Goal: Check status: Check status

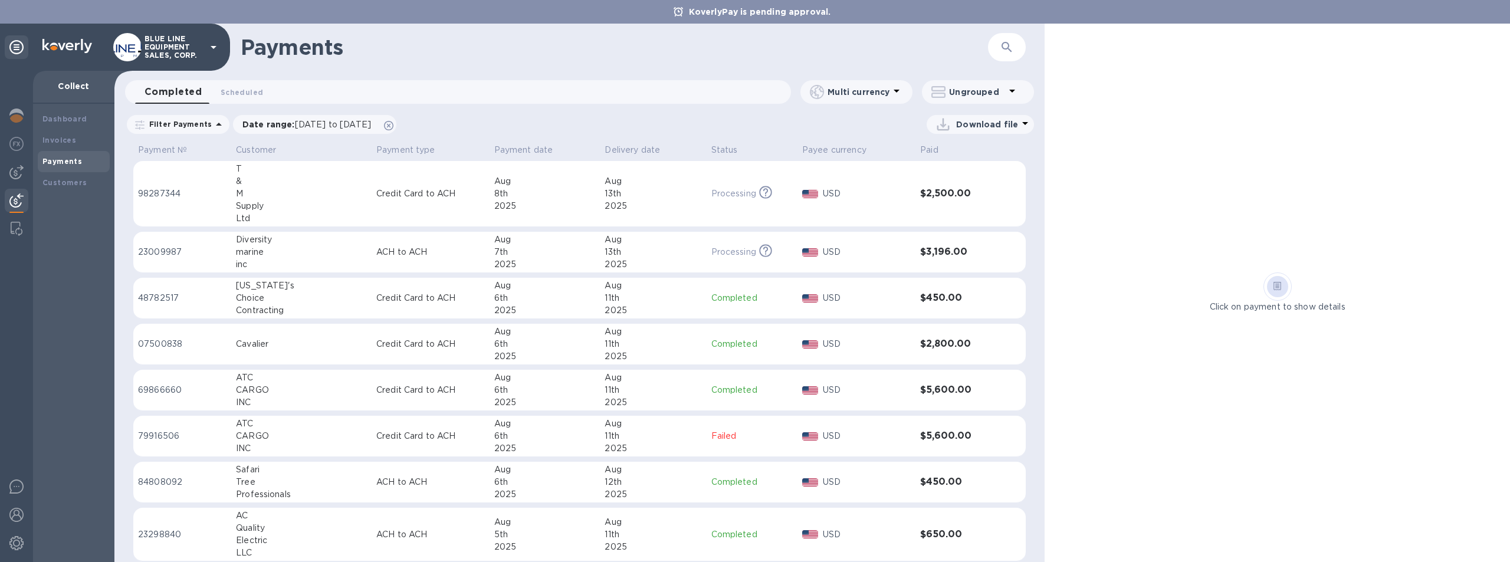
click at [604, 47] on h1 "Payments" at bounding box center [555, 47] width 628 height 25
click at [65, 162] on b "Payments" at bounding box center [62, 161] width 40 height 9
click at [243, 87] on span "Scheduled 0" at bounding box center [242, 92] width 42 height 12
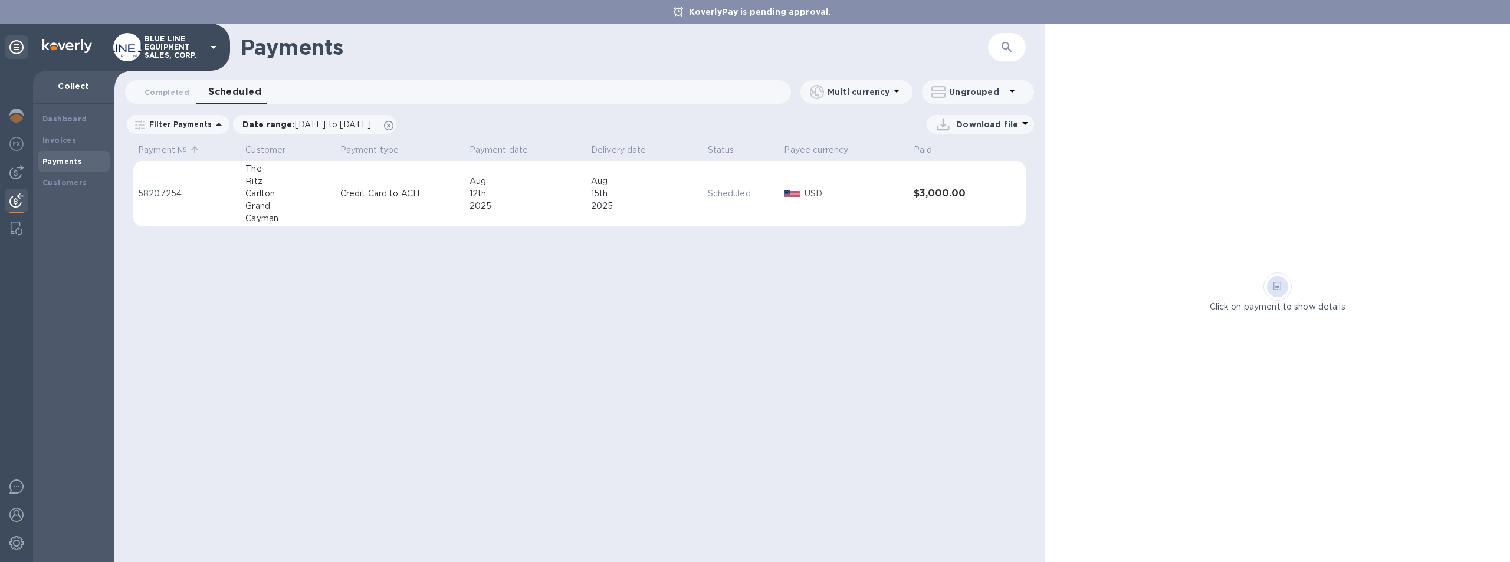
click at [162, 149] on p "Payment №" at bounding box center [162, 150] width 49 height 12
click at [169, 85] on button "Completed 0" at bounding box center [167, 92] width 64 height 24
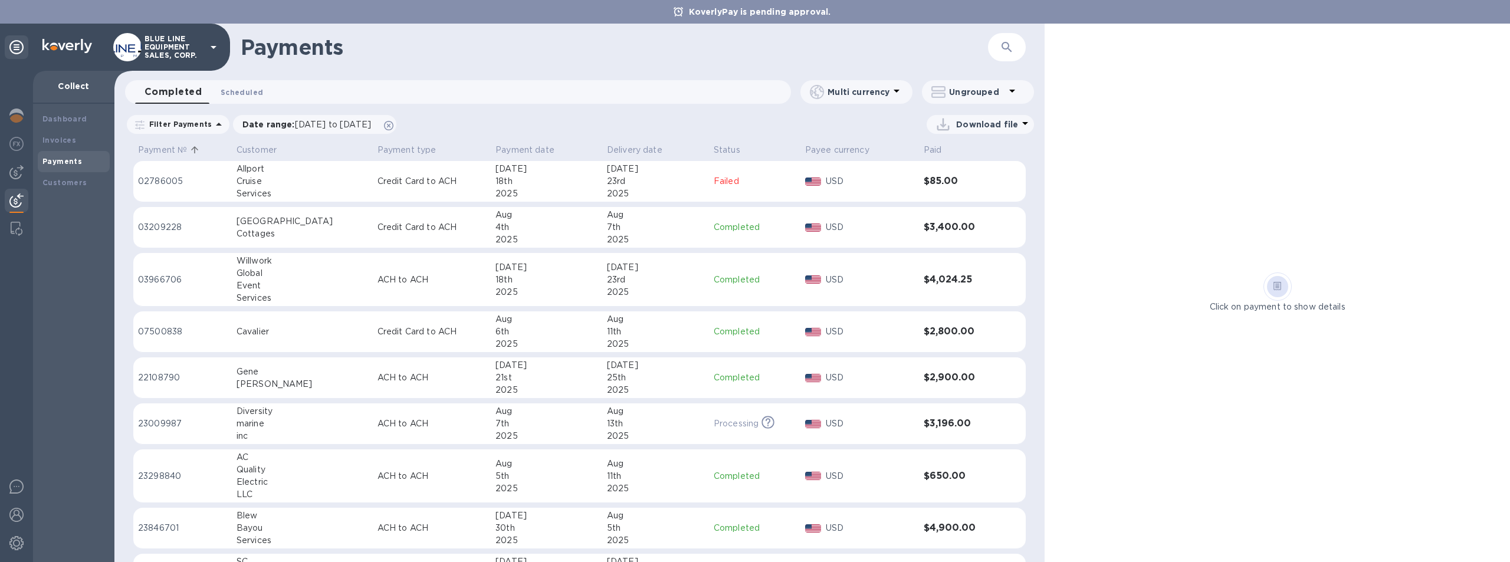
click at [244, 89] on span "Scheduled 0" at bounding box center [242, 92] width 42 height 12
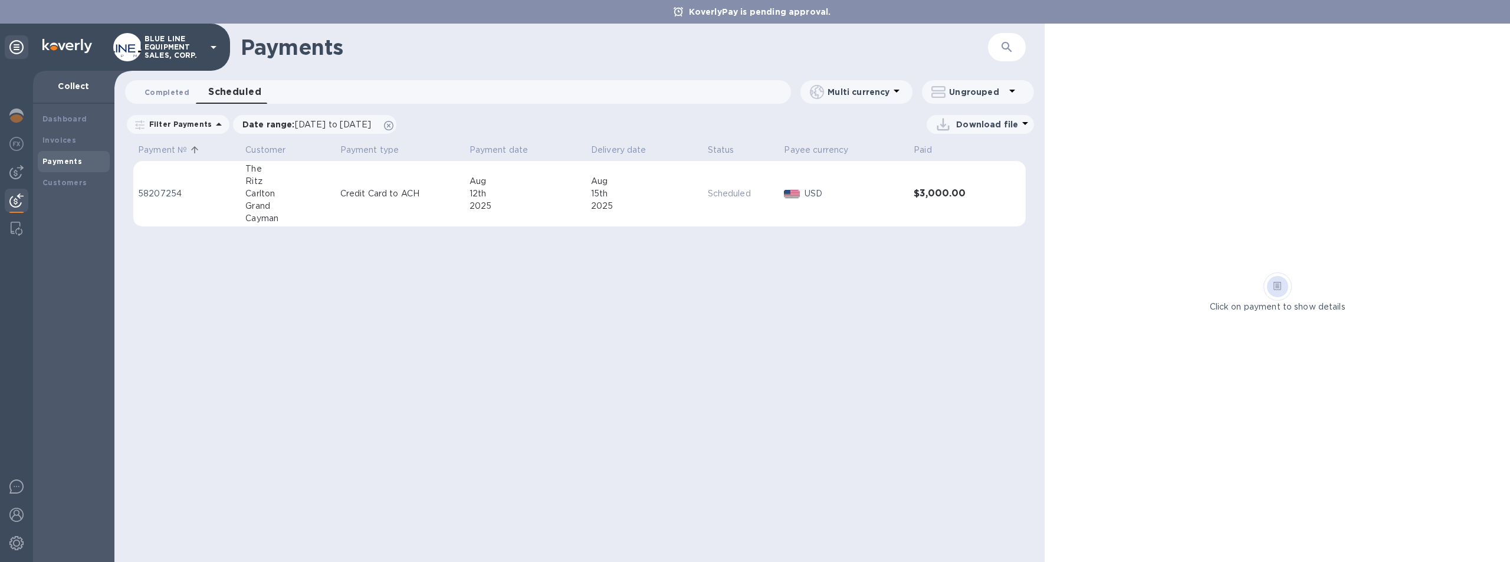
click at [153, 91] on span "Completed 0" at bounding box center [167, 92] width 45 height 12
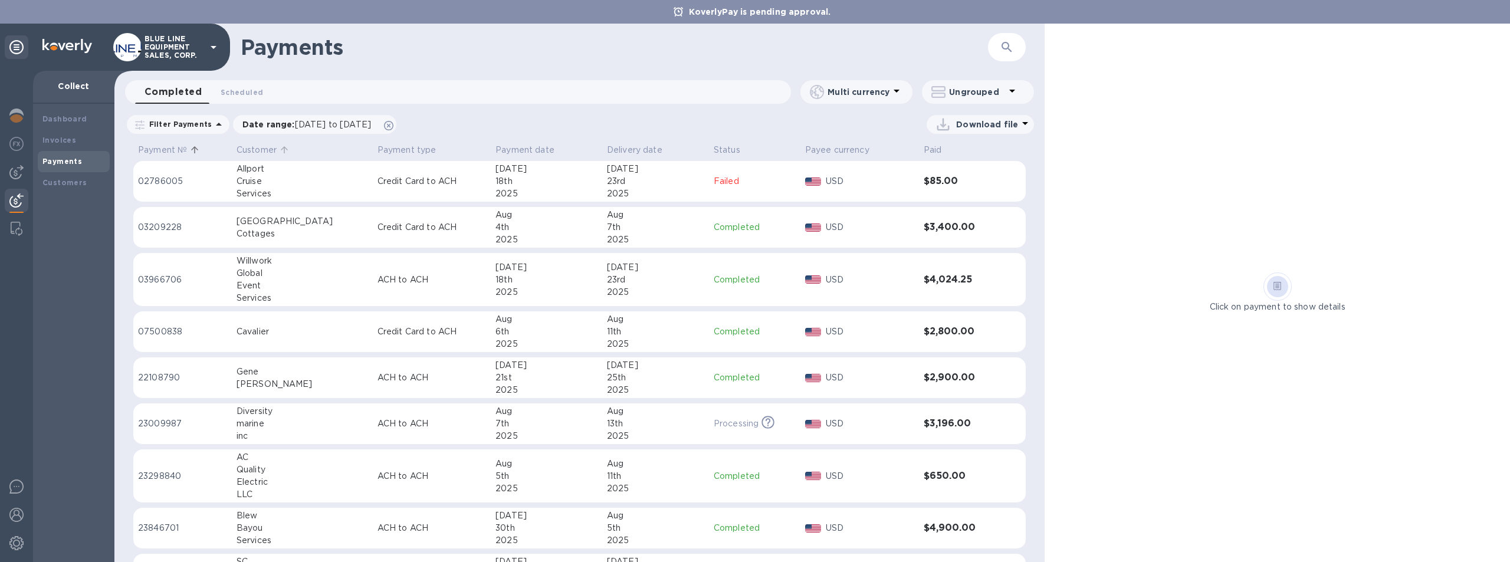
click at [263, 146] on p "Customer" at bounding box center [257, 150] width 40 height 12
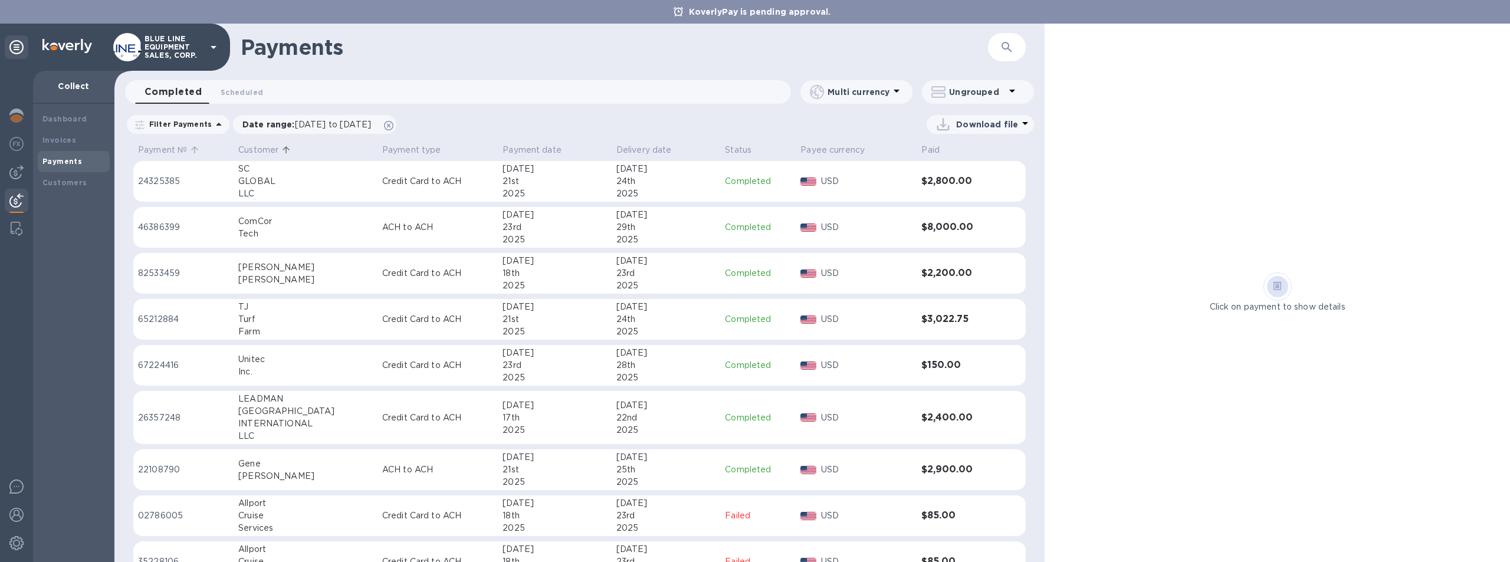
click at [158, 148] on p "Payment №" at bounding box center [162, 150] width 49 height 12
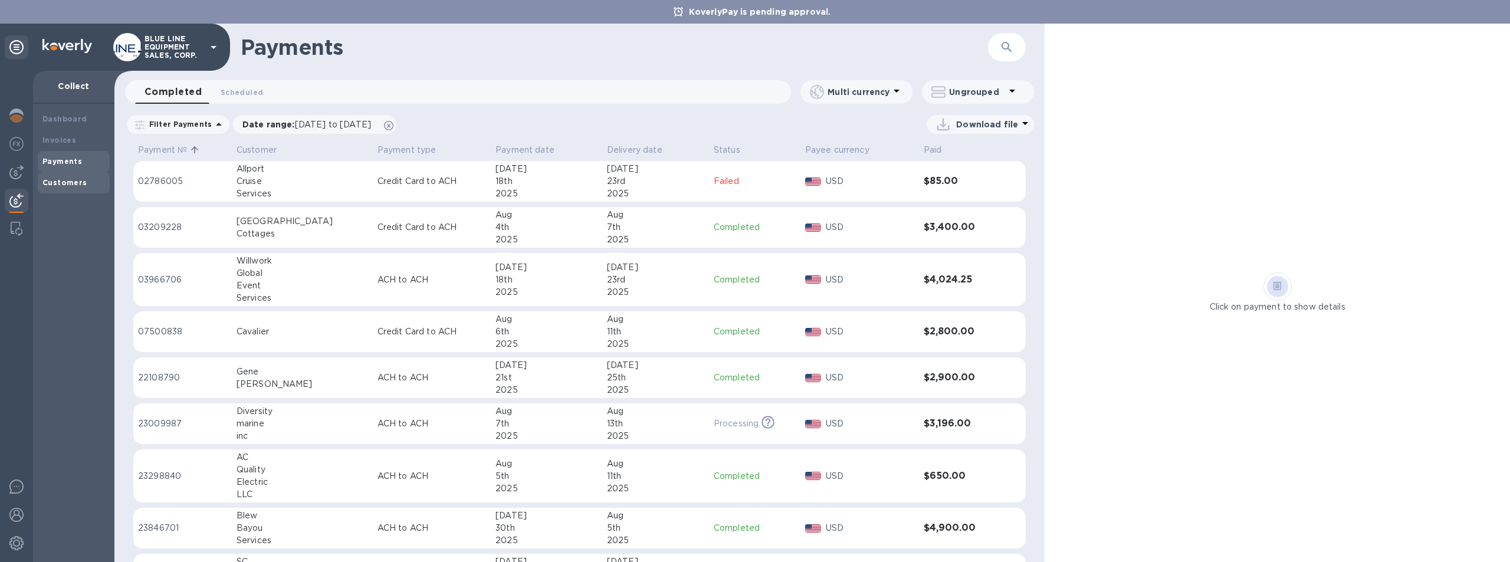
click at [73, 183] on b "Customers" at bounding box center [64, 182] width 45 height 9
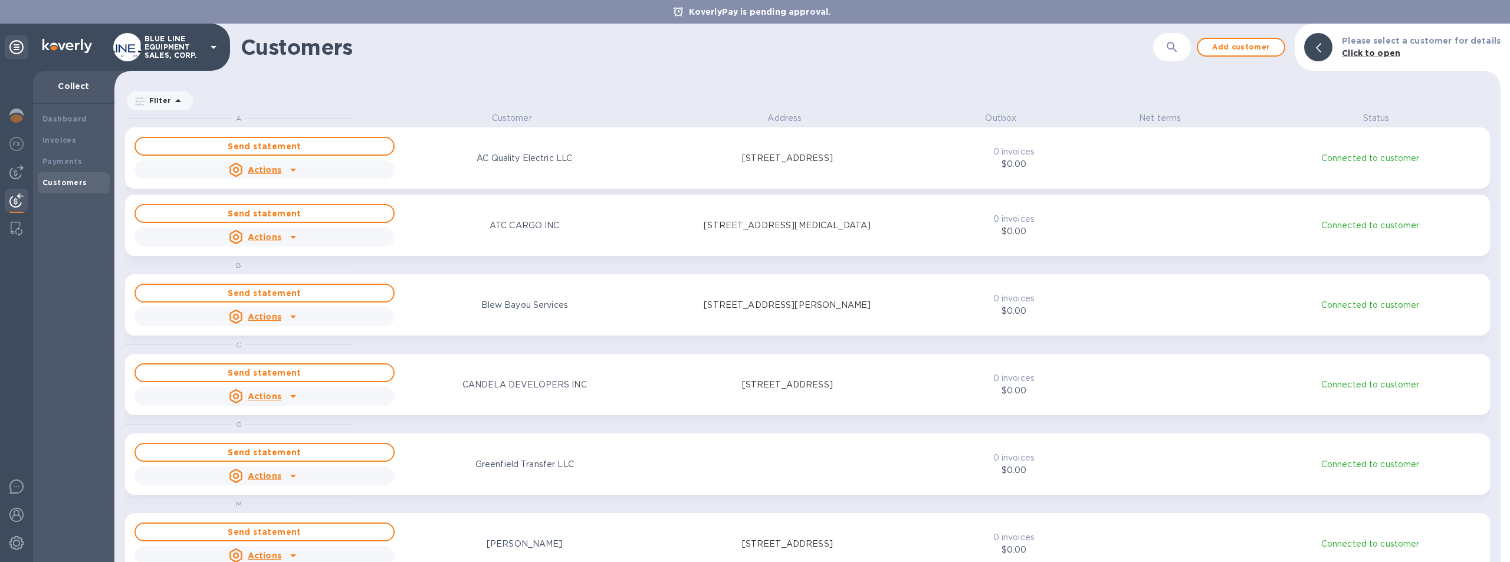
scroll to position [441, 1382]
click at [70, 159] on b "Payments" at bounding box center [62, 161] width 40 height 9
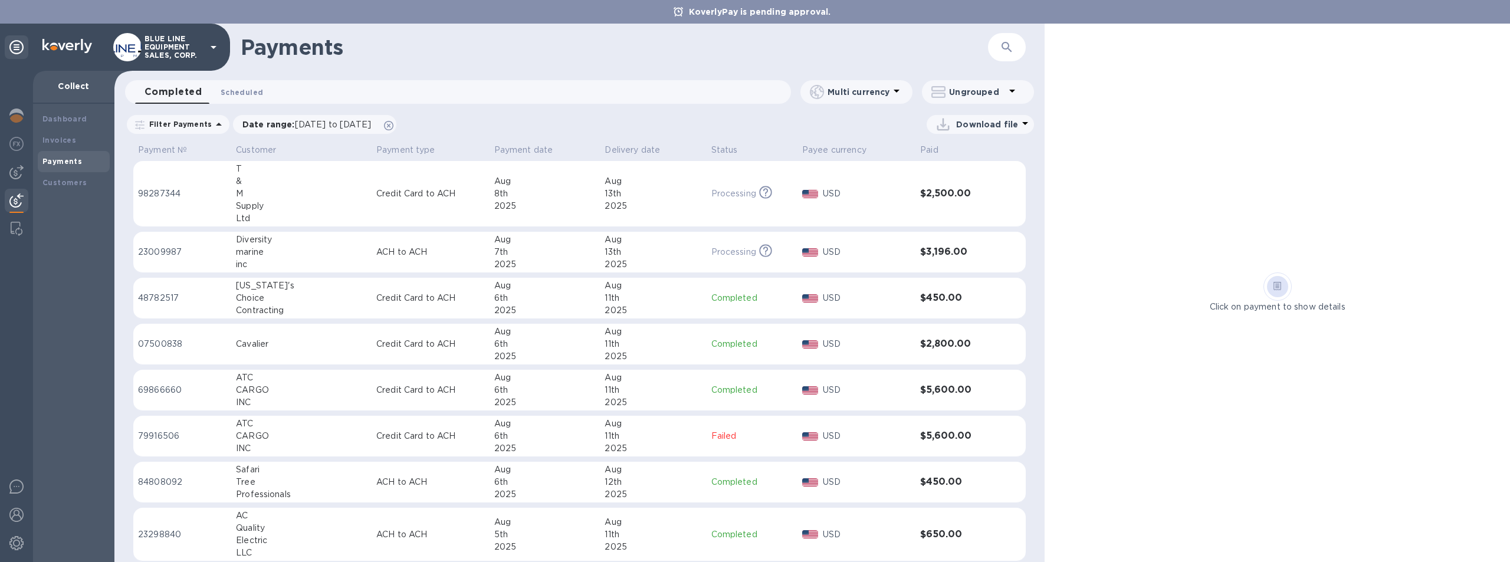
click at [250, 91] on span "Scheduled 0" at bounding box center [242, 92] width 42 height 12
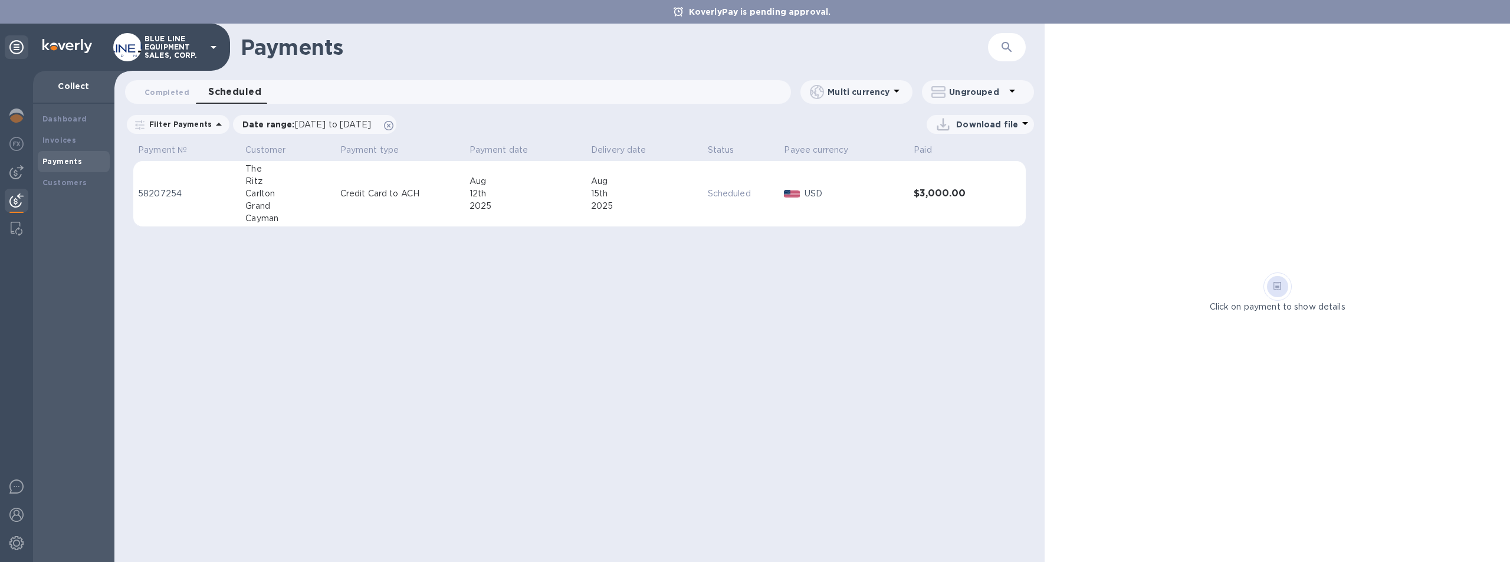
click at [886, 195] on p "USD" at bounding box center [855, 194] width 100 height 12
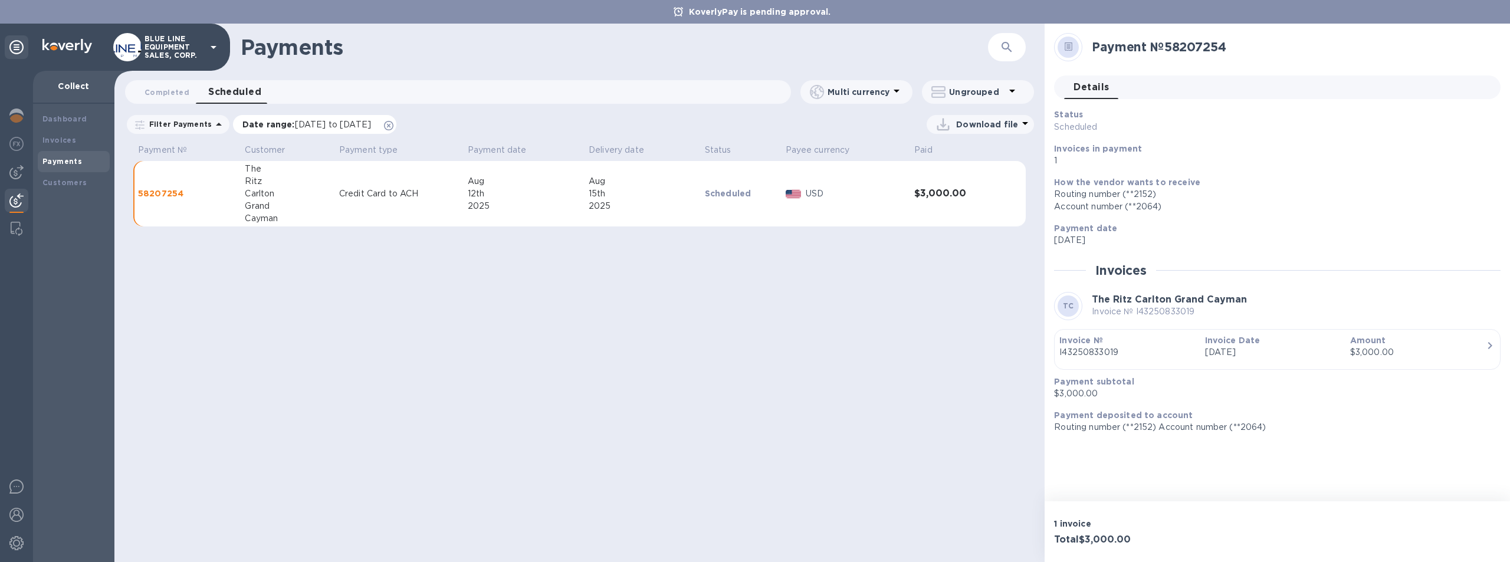
click at [371, 124] on span "[DATE] to [DATE]" at bounding box center [333, 124] width 76 height 9
click at [484, 313] on div "Payments ​ Completed 0 Scheduled 0 Multi currency Ungrouped Filter Payments Dat…" at bounding box center [579, 293] width 930 height 539
click at [927, 148] on p "Paid" at bounding box center [924, 150] width 18 height 12
click at [150, 148] on p "Payment №" at bounding box center [162, 150] width 49 height 12
click at [163, 87] on span "Completed 0" at bounding box center [167, 92] width 45 height 12
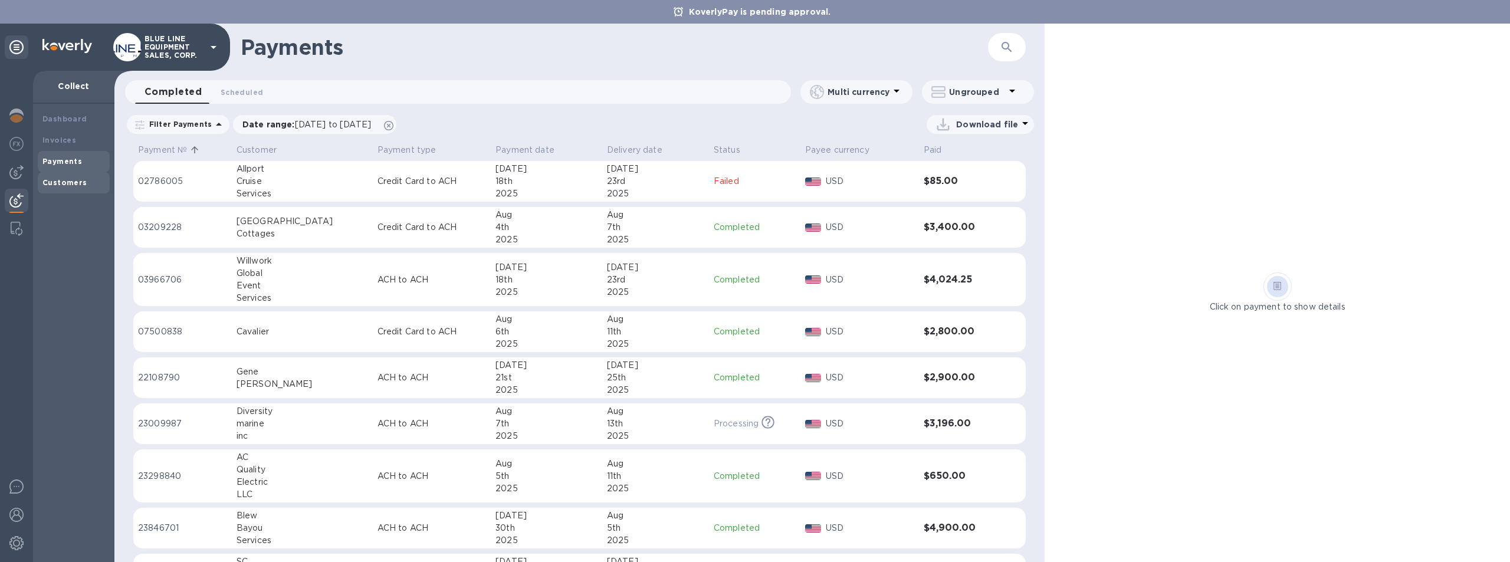
click at [73, 181] on b "Customers" at bounding box center [64, 182] width 45 height 9
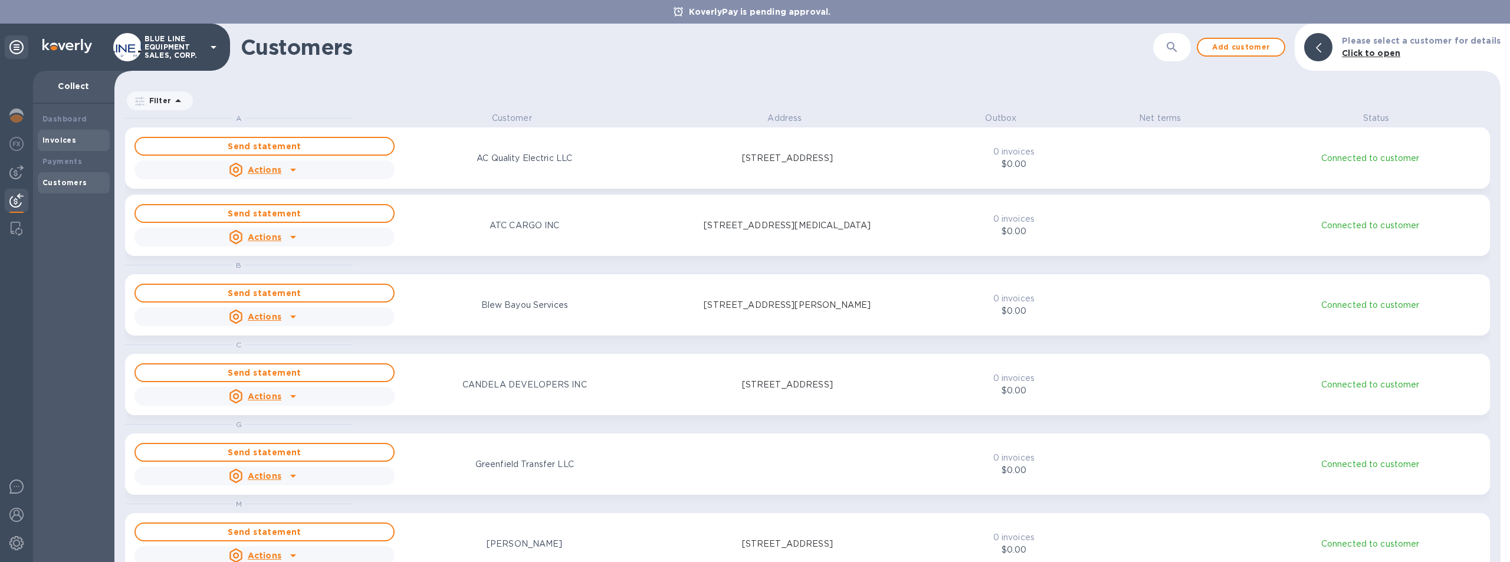
scroll to position [441, 1382]
click at [66, 139] on b "Invoices" at bounding box center [59, 140] width 34 height 9
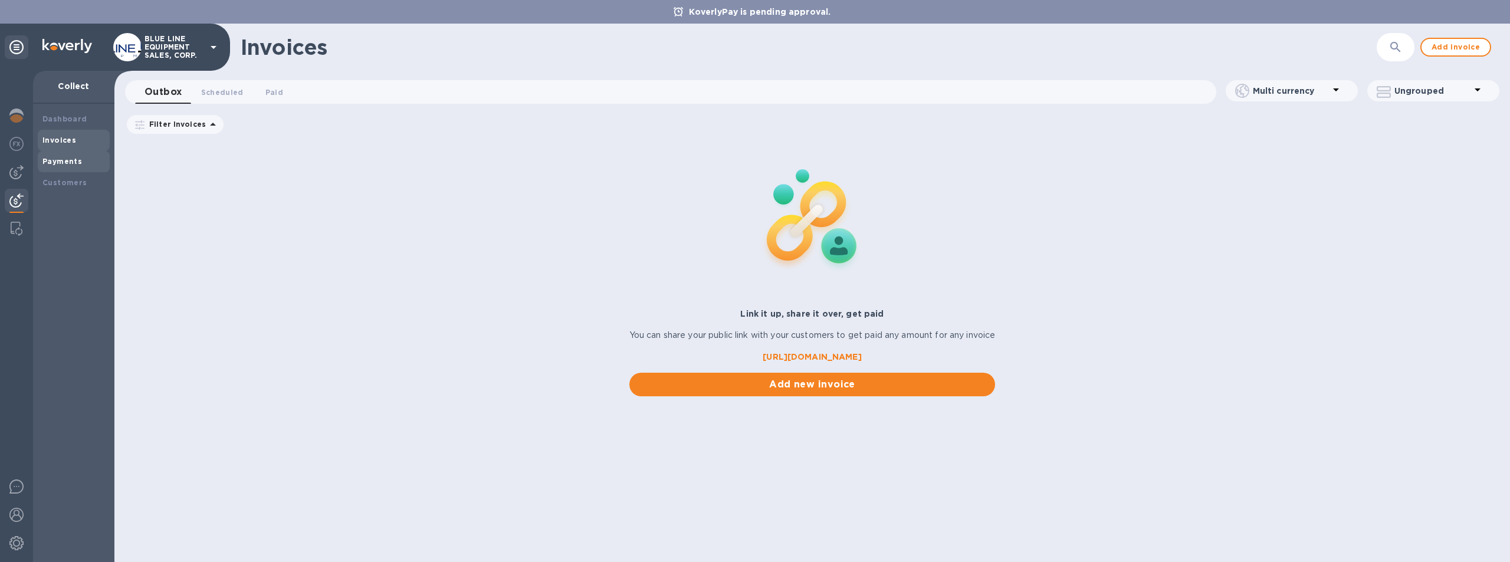
click at [71, 160] on b "Payments" at bounding box center [62, 161] width 40 height 9
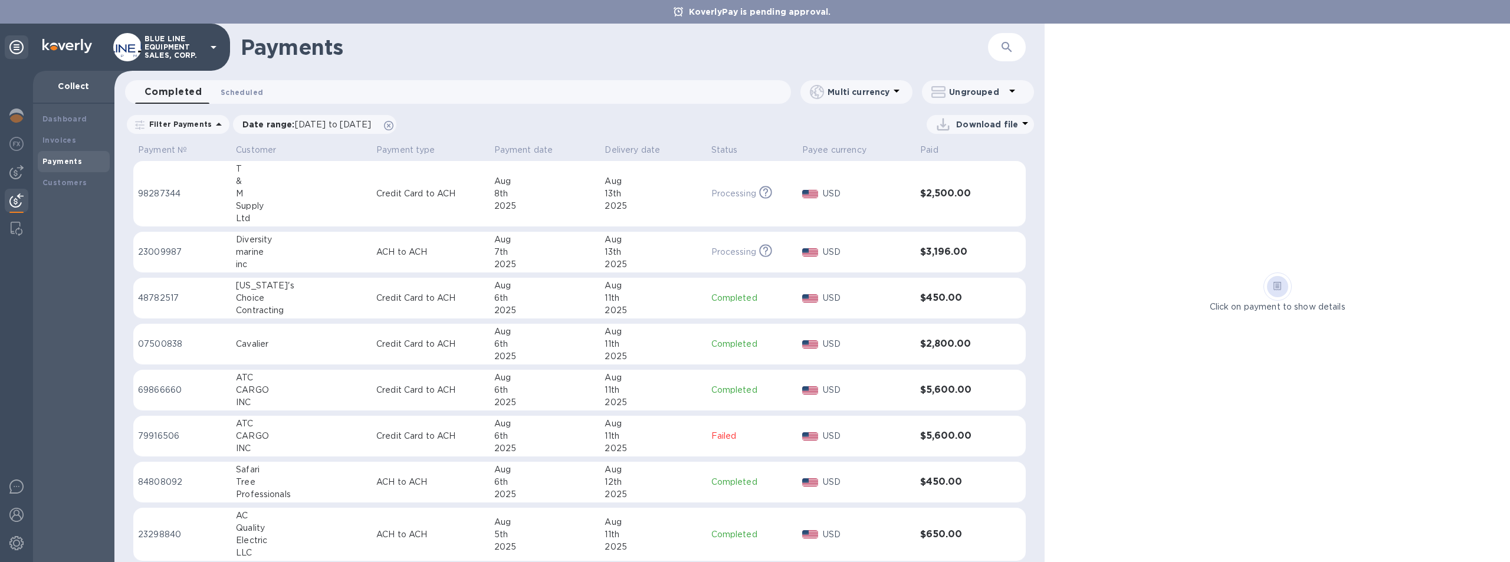
click at [241, 90] on span "Scheduled 0" at bounding box center [242, 92] width 42 height 12
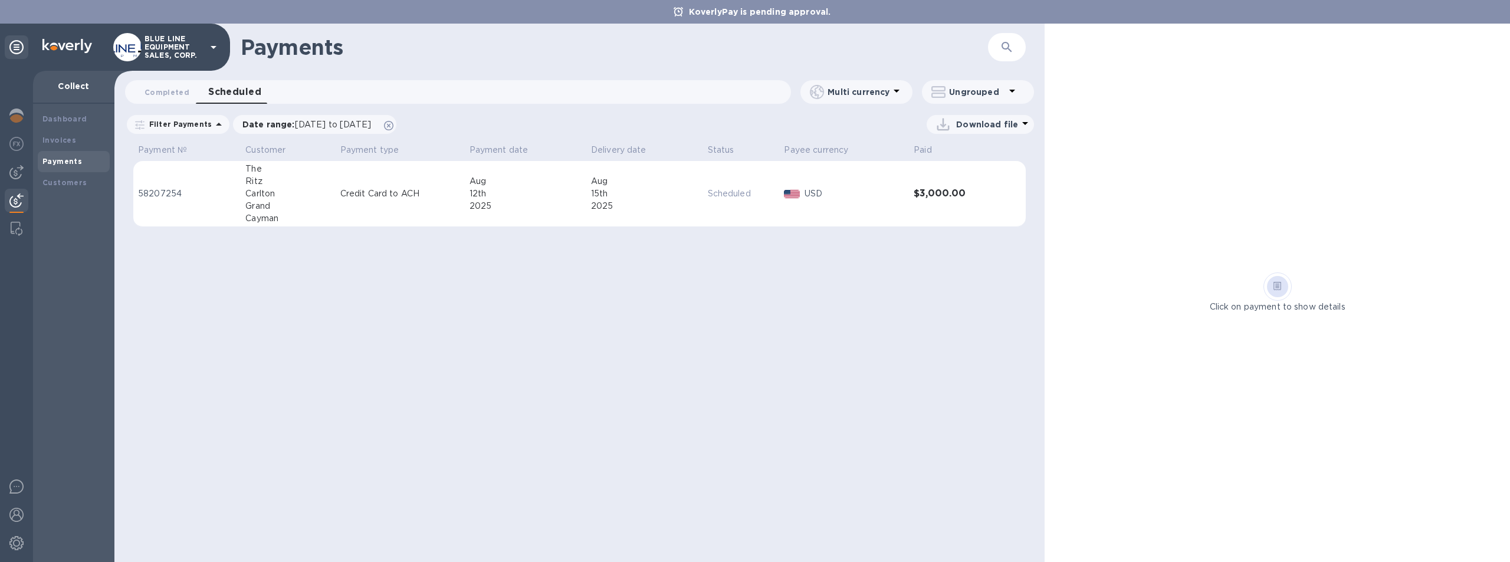
click at [671, 193] on div "15th" at bounding box center [644, 194] width 107 height 12
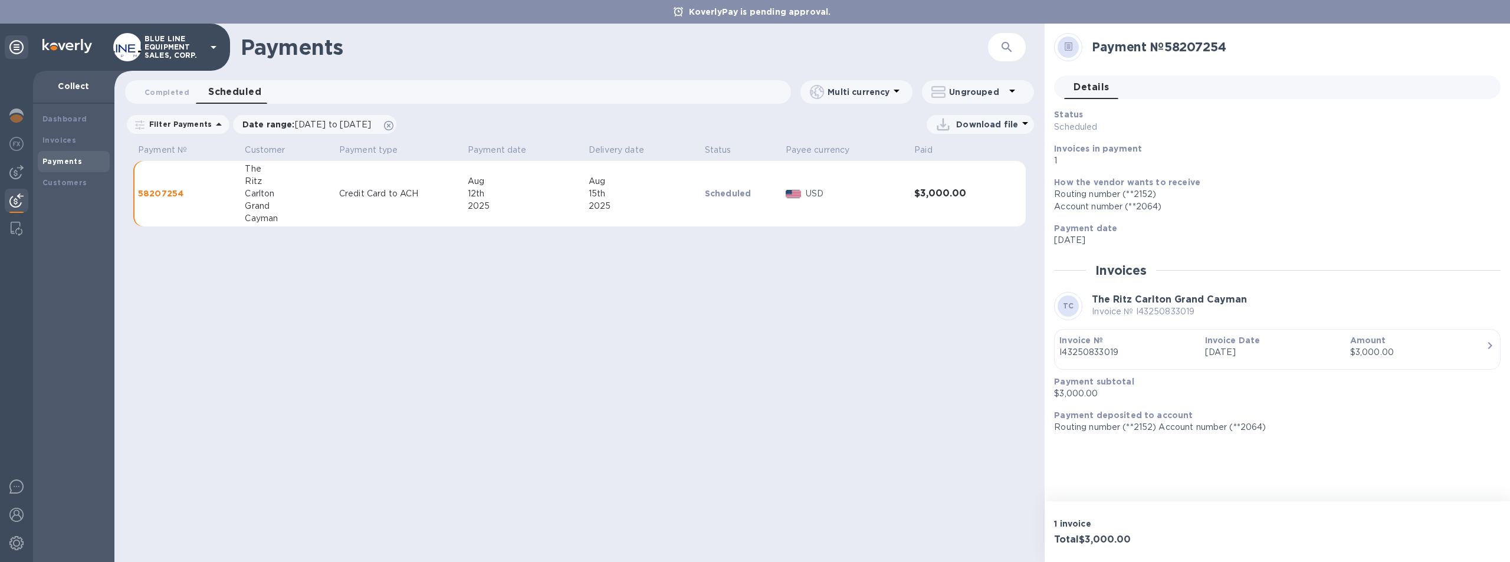
click at [1485, 347] on icon "button" at bounding box center [1490, 346] width 14 height 14
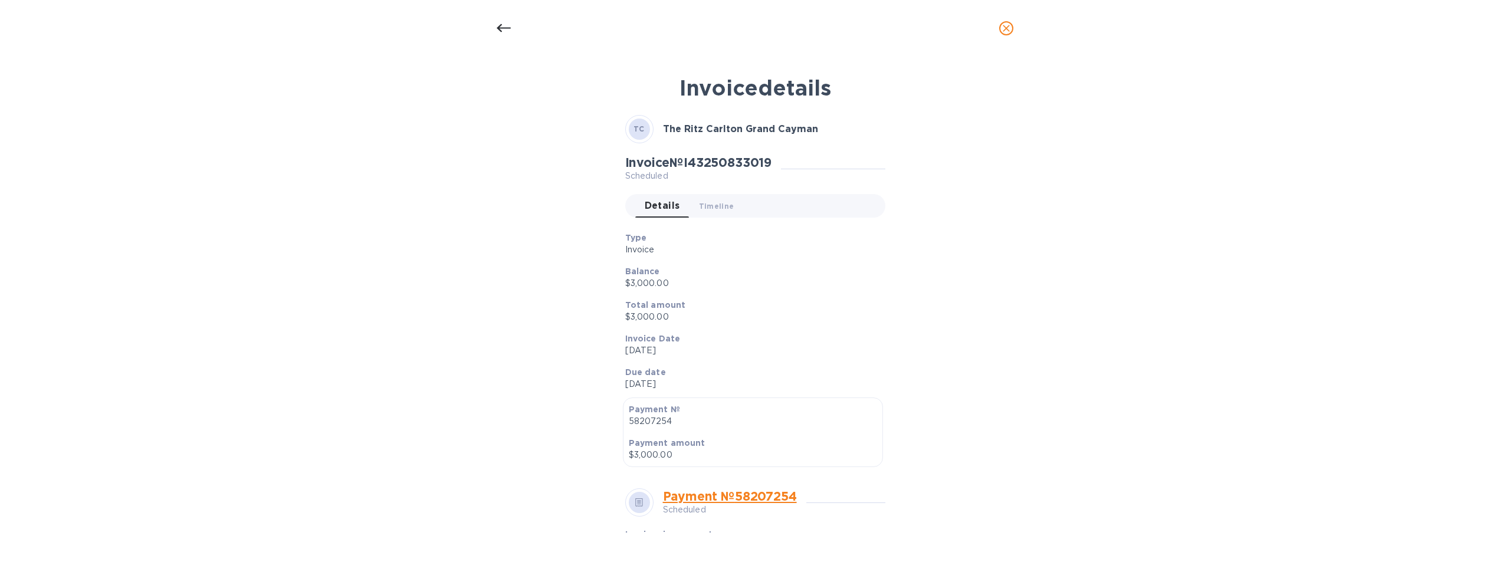
click at [1227, 216] on div "Invoice details TC The Ritz Carlton Grand Cayman Invoice № I43250833019 Schedul…" at bounding box center [755, 310] width 1510 height 506
click at [465, 88] on div "Invoice details TC The Ritz Carlton Grand Cayman Invoice № I43250833019 Schedul…" at bounding box center [755, 310] width 1510 height 506
click at [499, 26] on icon at bounding box center [504, 28] width 14 height 14
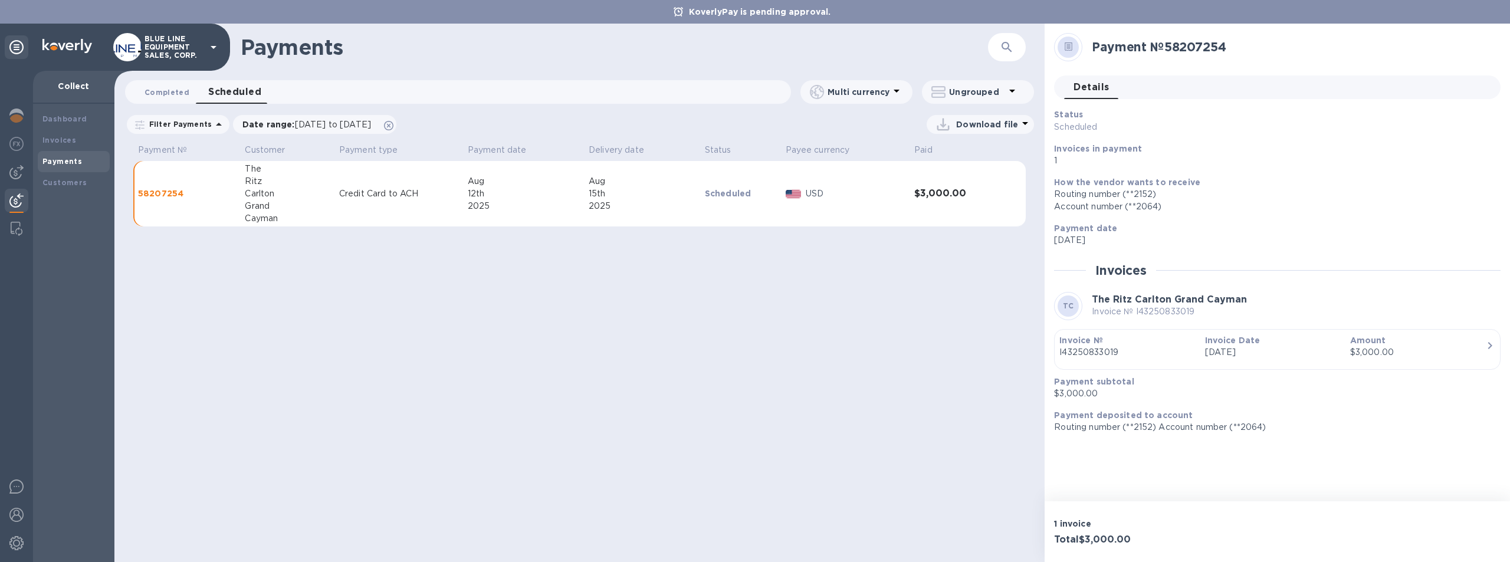
drag, startPoint x: 245, startPoint y: 90, endPoint x: 174, endPoint y: 92, distance: 70.8
click at [174, 92] on div "Completed 0 Scheduled 0" at bounding box center [463, 92] width 656 height 24
click at [156, 91] on span "Completed 0" at bounding box center [167, 92] width 45 height 12
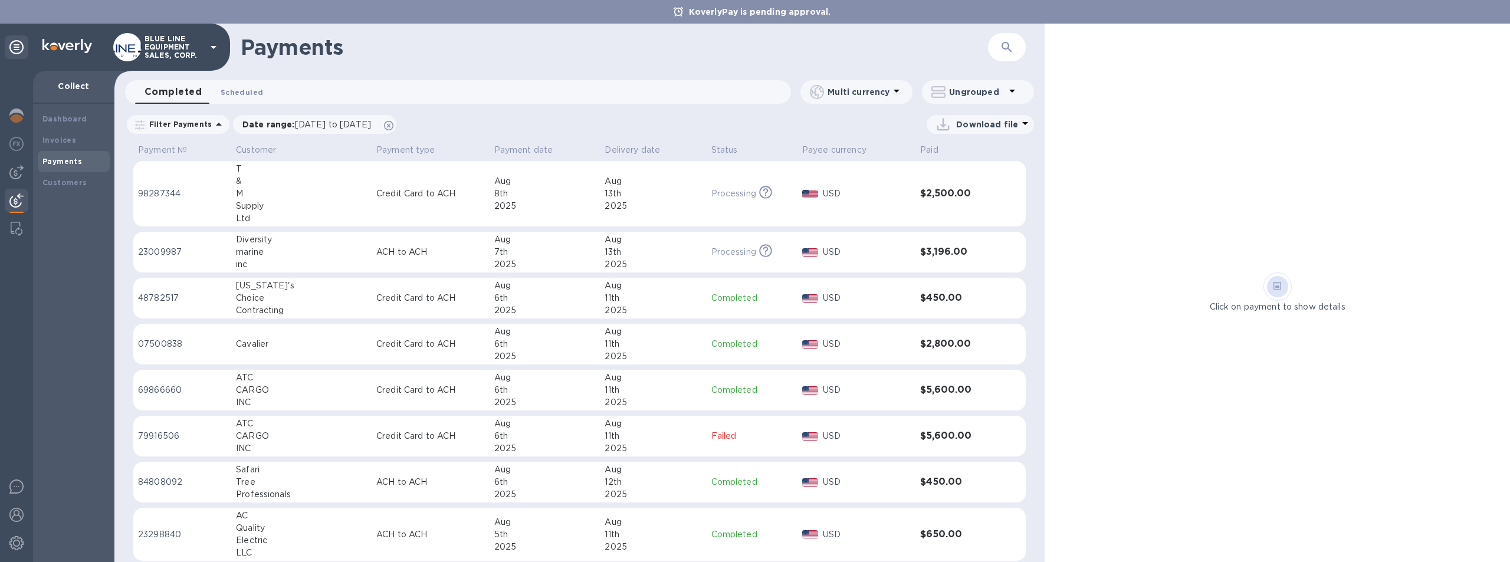
click at [246, 85] on button "Scheduled 0" at bounding box center [241, 92] width 61 height 24
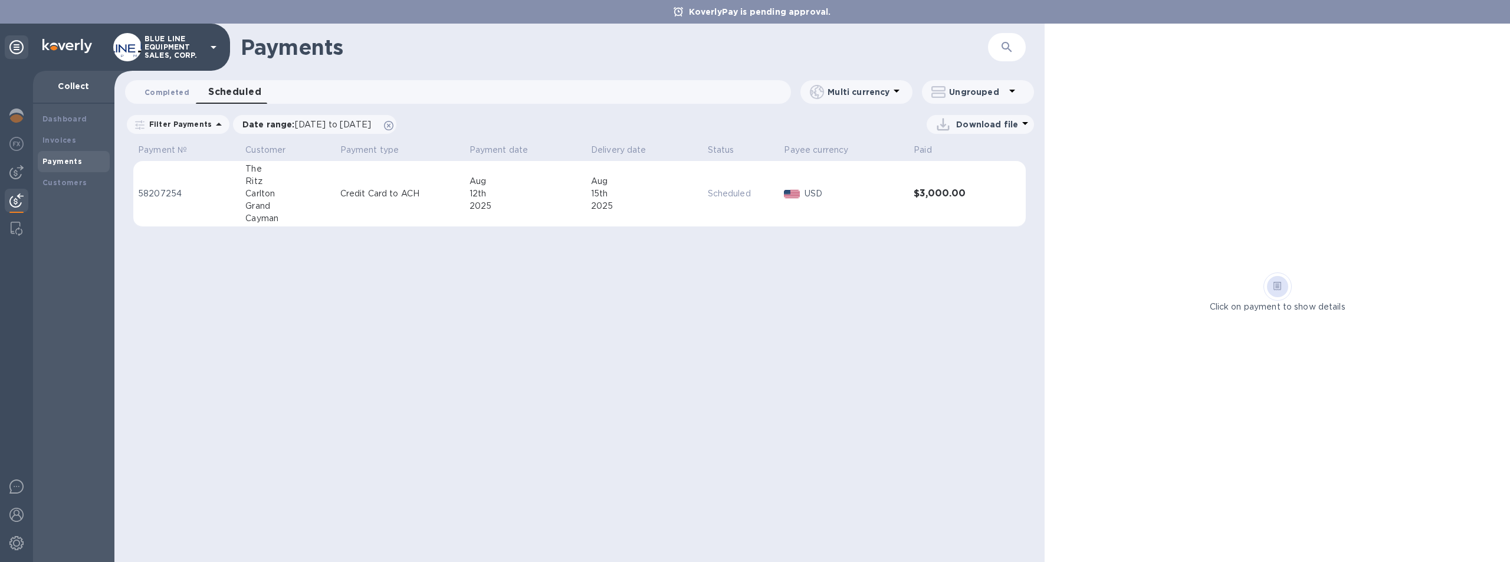
click at [161, 88] on span "Completed 0" at bounding box center [167, 92] width 45 height 12
